Goal: Task Accomplishment & Management: Complete application form

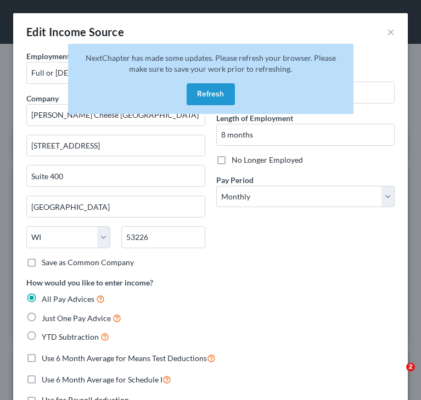
select select "0"
select select "52"
select select "0"
click at [214, 97] on button "Refresh" at bounding box center [210, 94] width 48 height 22
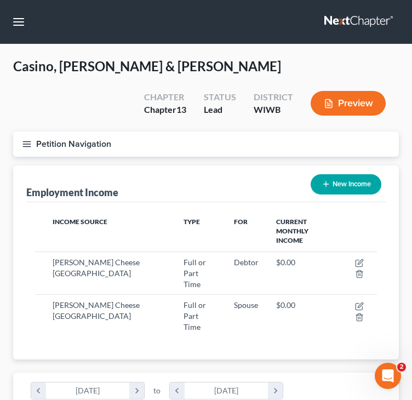
scroll to position [171, 364]
click at [20, 25] on button "button" at bounding box center [19, 22] width 20 height 20
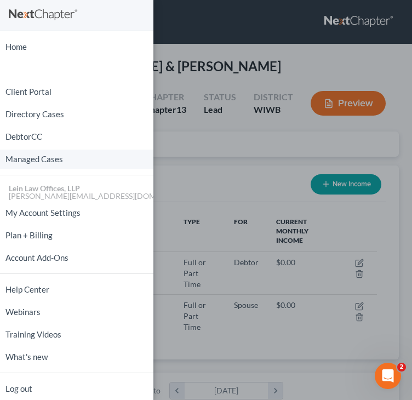
click at [25, 160] on link "Managed Cases" at bounding box center [77, 159] width 154 height 19
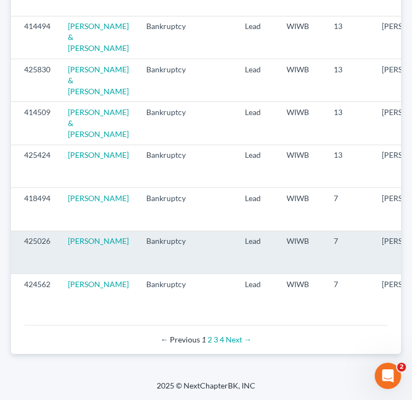
scroll to position [1360, 0]
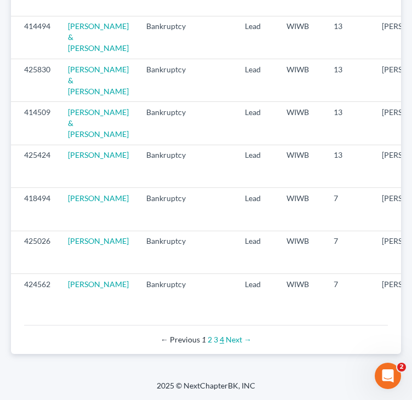
click at [222, 340] on link "4" at bounding box center [222, 339] width 4 height 9
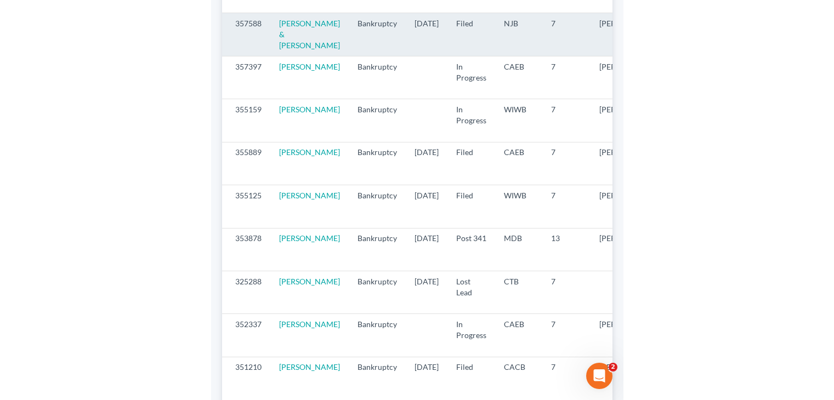
scroll to position [1042, 0]
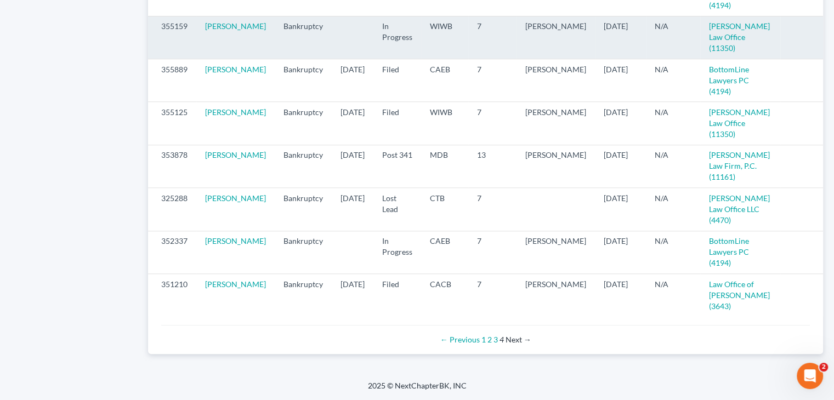
click at [412, 30] on icon "visibility" at bounding box center [836, 27] width 8 height 8
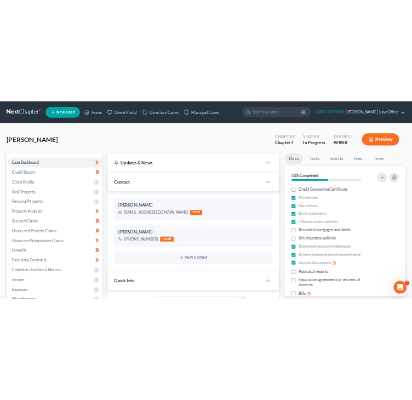
scroll to position [154, 0]
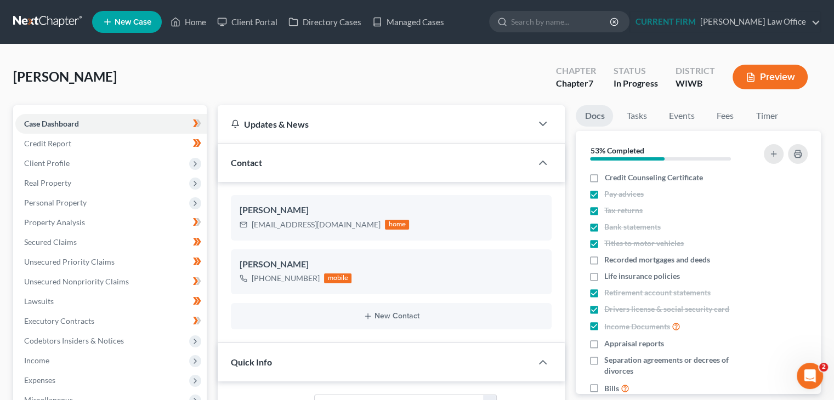
click at [375, 84] on div "[PERSON_NAME] Upgraded Chapter Chapter 7 Status In Progress District [GEOGRAPHI…" at bounding box center [417, 82] width 808 height 48
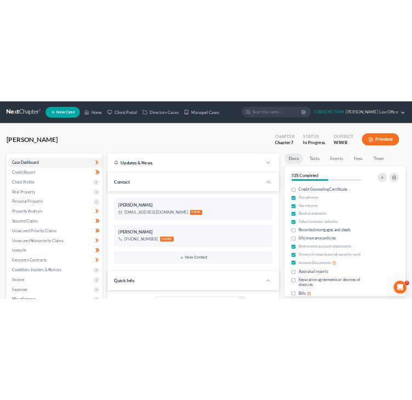
scroll to position [143, 0]
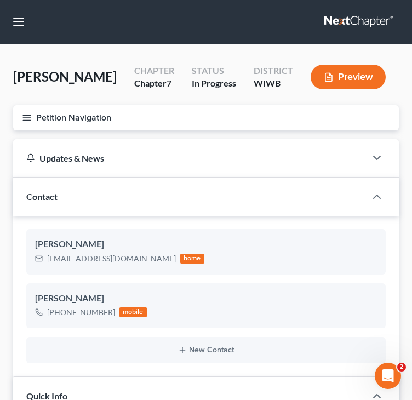
click at [29, 116] on icon "button" at bounding box center [27, 118] width 10 height 10
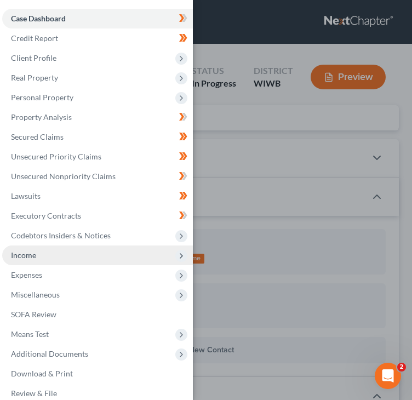
click at [35, 256] on span "Income" at bounding box center [23, 255] width 25 height 9
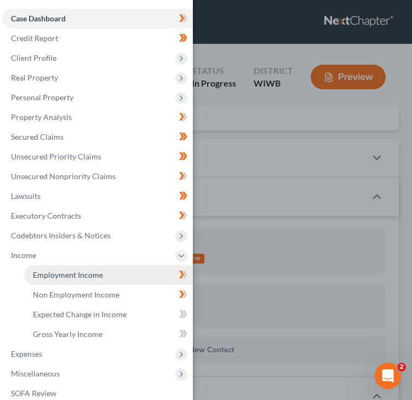
click at [62, 280] on link "Employment Income" at bounding box center [108, 275] width 169 height 20
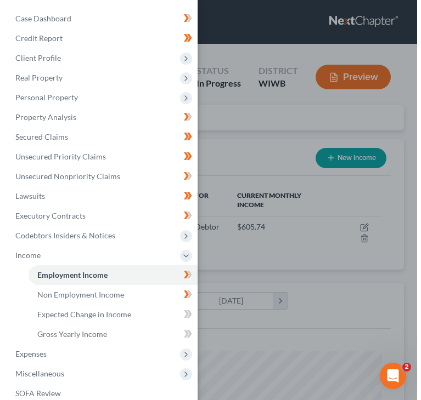
scroll to position [171, 364]
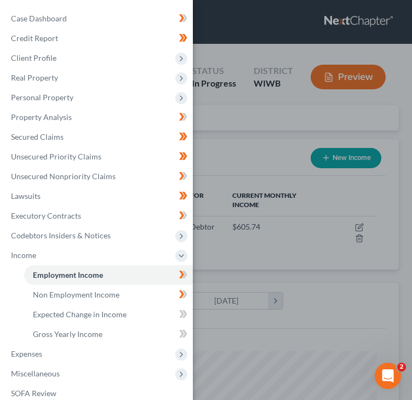
click at [243, 158] on div "Case Dashboard Payments Invoices Payments Payments Credit Report Client Profile" at bounding box center [206, 200] width 412 height 400
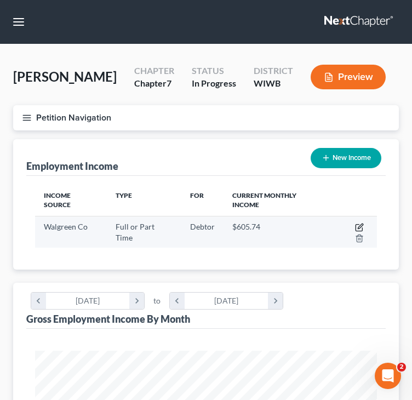
click at [356, 225] on icon "button" at bounding box center [359, 228] width 7 height 7
select select "0"
select select "14"
select select "2"
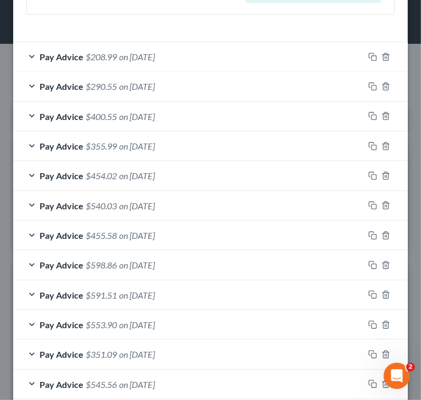
scroll to position [436, 0]
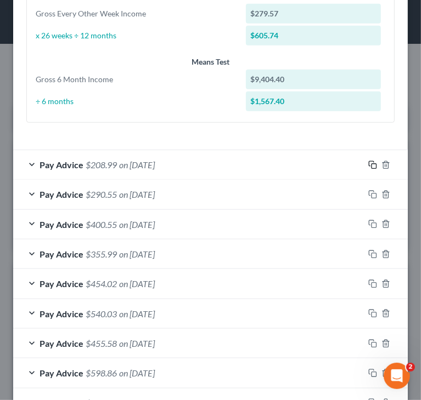
click at [368, 165] on icon "button" at bounding box center [372, 165] width 9 height 9
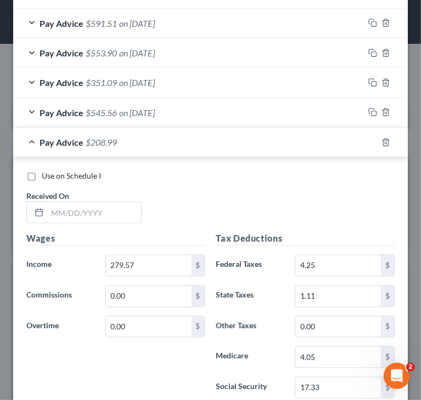
scroll to position [820, 0]
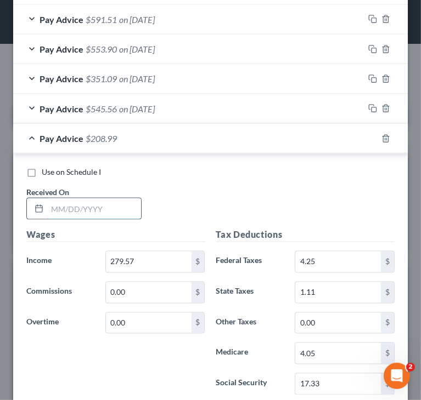
click at [93, 209] on input "text" at bounding box center [94, 209] width 94 height 21
type input "[DATE]"
click at [172, 254] on input "279.57" at bounding box center [149, 262] width 86 height 21
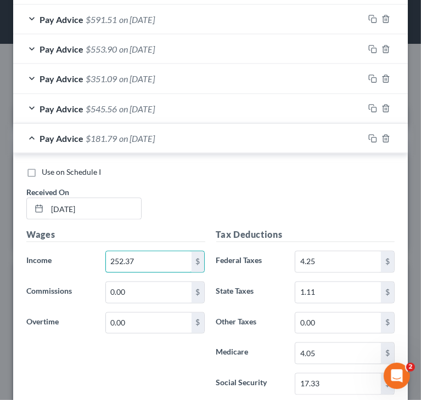
type input "252.37"
click at [359, 217] on div "Use on Schedule I Received On * [DATE]" at bounding box center [210, 198] width 379 height 62
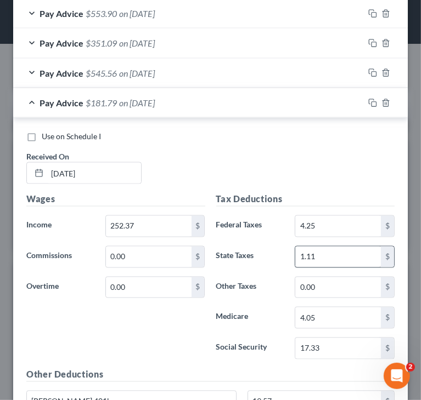
scroll to position [875, 0]
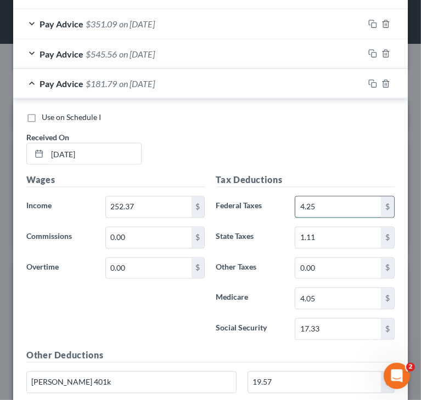
click at [345, 202] on input "4.25" at bounding box center [338, 207] width 86 height 21
type input "1.53"
type input "0.15"
type input "15.65"
type input "3.66"
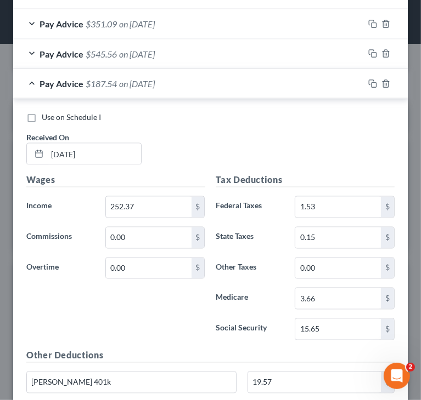
click at [348, 158] on div "Use on Schedule I Received On * [DATE]" at bounding box center [210, 143] width 379 height 62
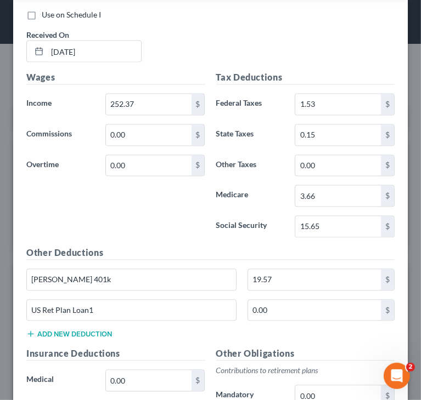
scroll to position [984, 0]
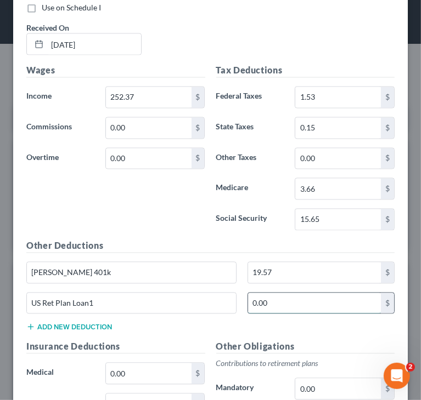
click at [324, 298] on input "0.00" at bounding box center [314, 303] width 133 height 21
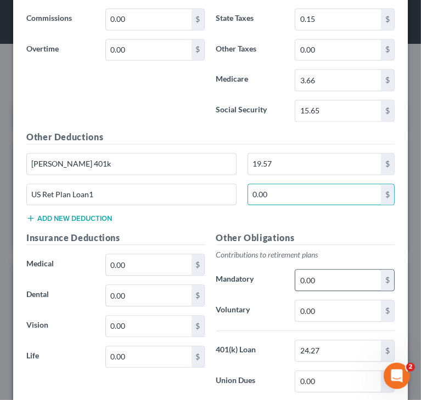
scroll to position [1094, 0]
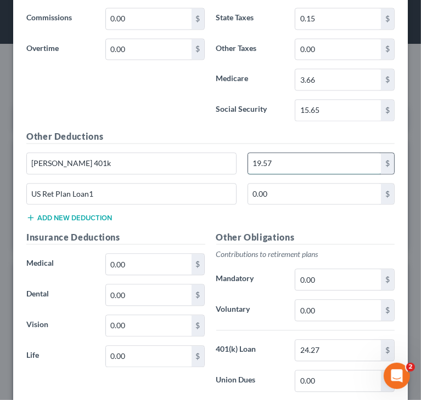
click at [343, 153] on input "19.57" at bounding box center [314, 163] width 133 height 21
type input "17.67"
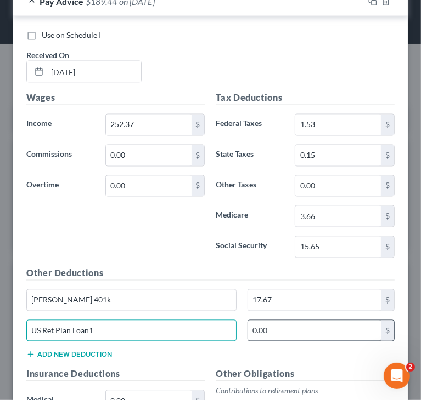
scroll to position [930, 0]
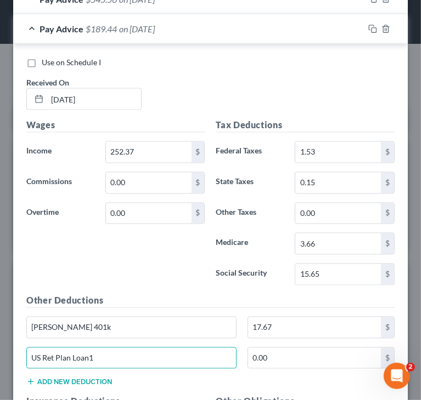
click at [277, 103] on div "Use on Schedule I Received On * [DATE]" at bounding box center [210, 88] width 379 height 62
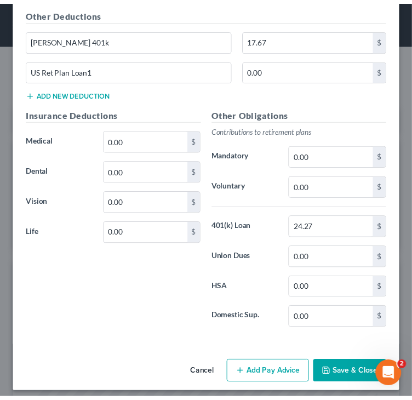
scroll to position [1218, 0]
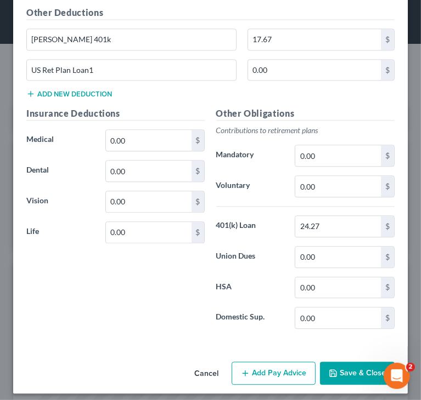
click at [344, 367] on button "Save & Close" at bounding box center [357, 373] width 75 height 23
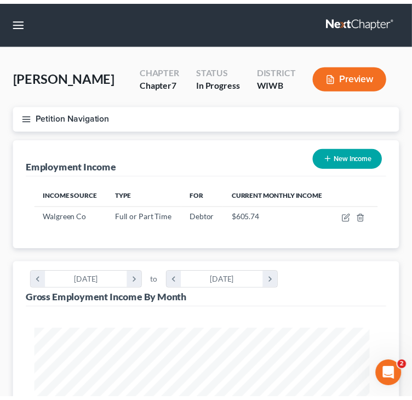
scroll to position [548222, 548029]
